Goal: Task Accomplishment & Management: Complete application form

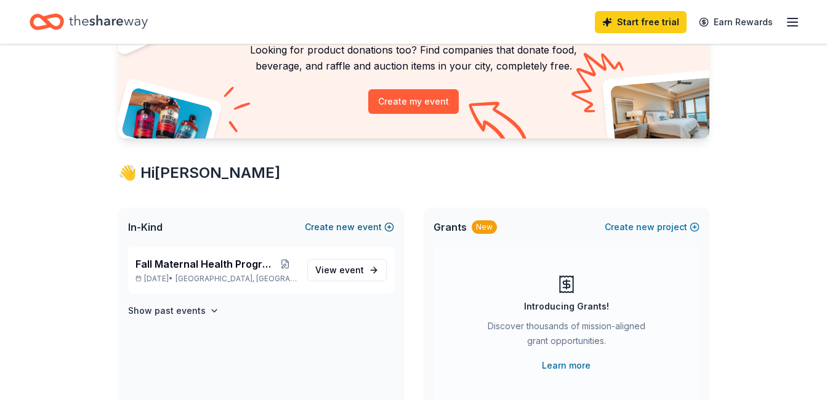
scroll to position [123, 0]
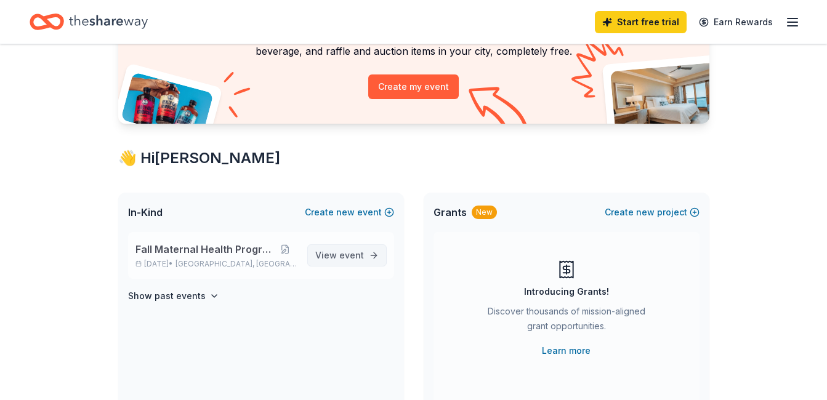
click at [350, 252] on span "event" at bounding box center [351, 255] width 25 height 10
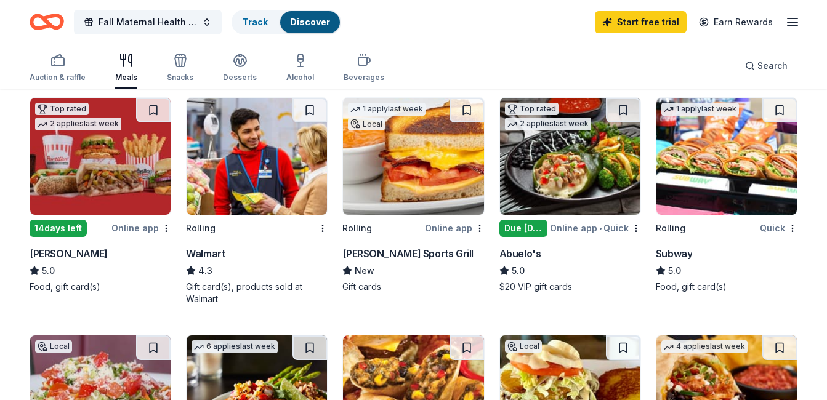
scroll to position [595, 0]
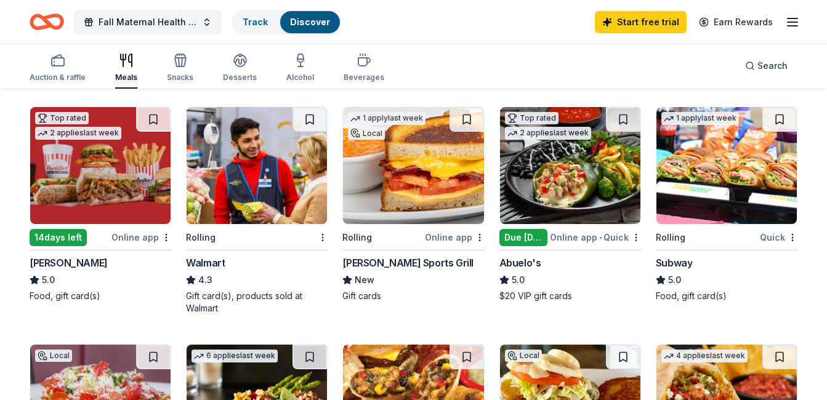
click at [244, 202] on img at bounding box center [257, 165] width 140 height 117
click at [687, 241] on div "Rolling" at bounding box center [707, 237] width 102 height 15
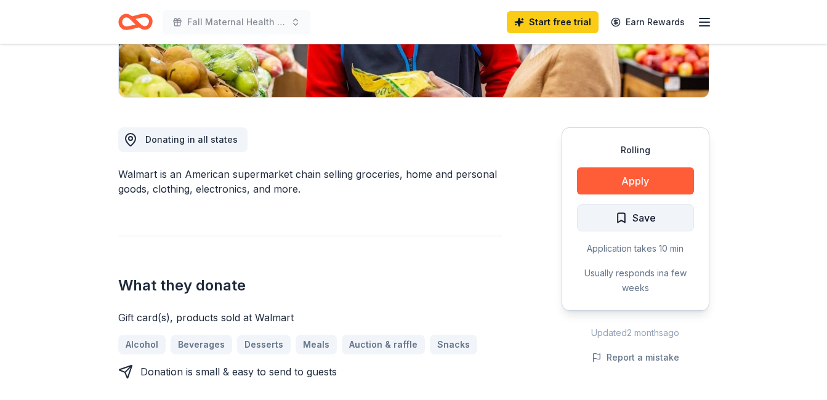
scroll to position [308, 0]
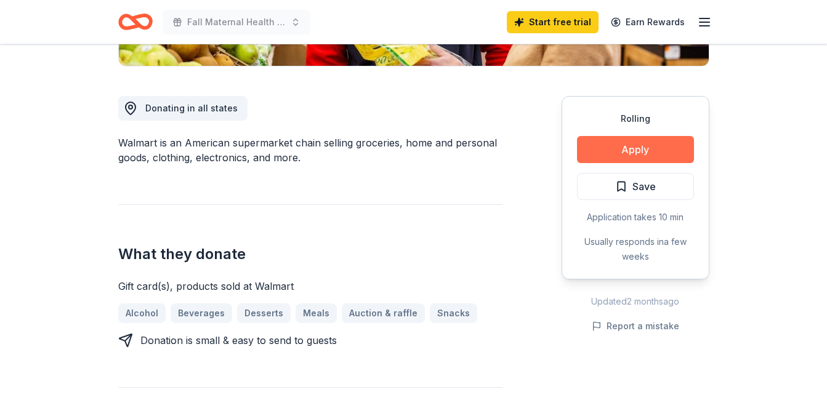
click at [582, 150] on button "Apply" at bounding box center [635, 149] width 117 height 27
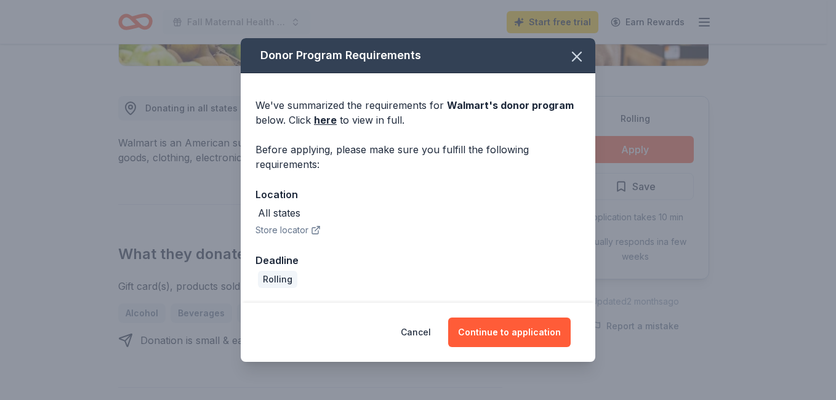
click at [299, 234] on button "Store locator" at bounding box center [287, 230] width 65 height 15
click at [572, 58] on icon "button" at bounding box center [576, 56] width 17 height 17
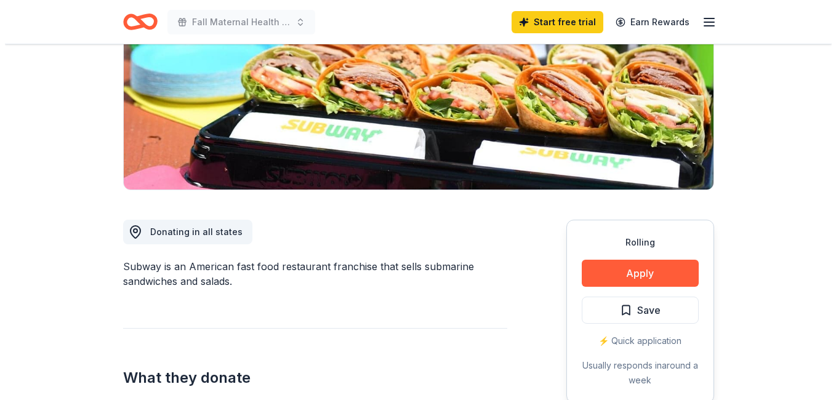
scroll to position [185, 0]
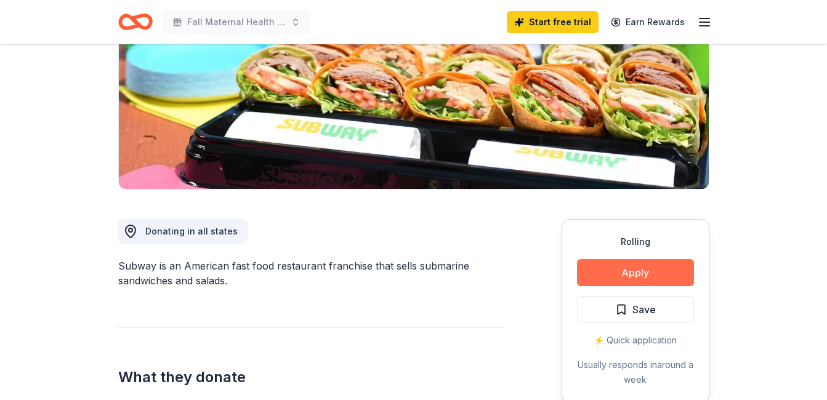
click at [604, 265] on button "Apply" at bounding box center [635, 272] width 117 height 27
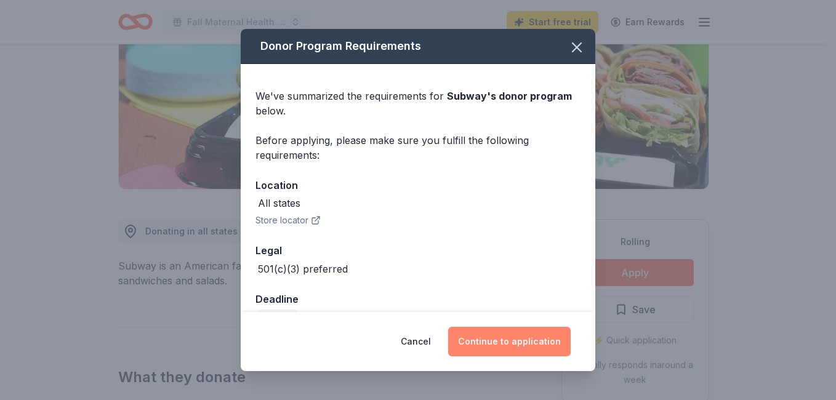
click at [479, 334] on button "Continue to application" at bounding box center [509, 342] width 122 height 30
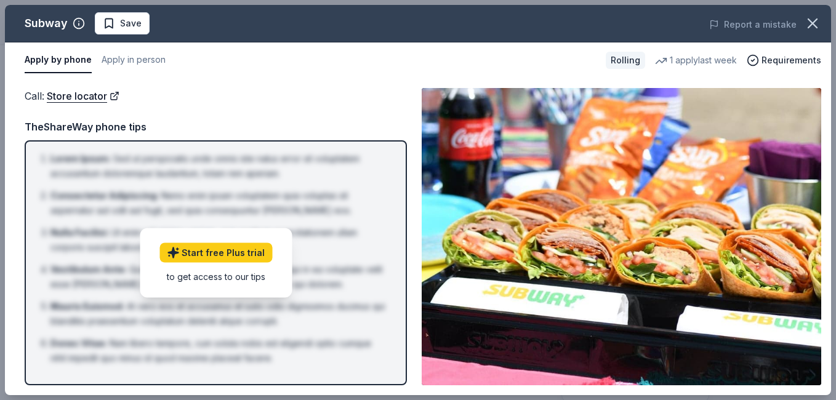
click at [66, 51] on button "Apply by phone" at bounding box center [58, 60] width 67 height 26
click at [90, 100] on link "Store locator" at bounding box center [83, 96] width 73 height 16
